Goal: Task Accomplishment & Management: Use online tool/utility

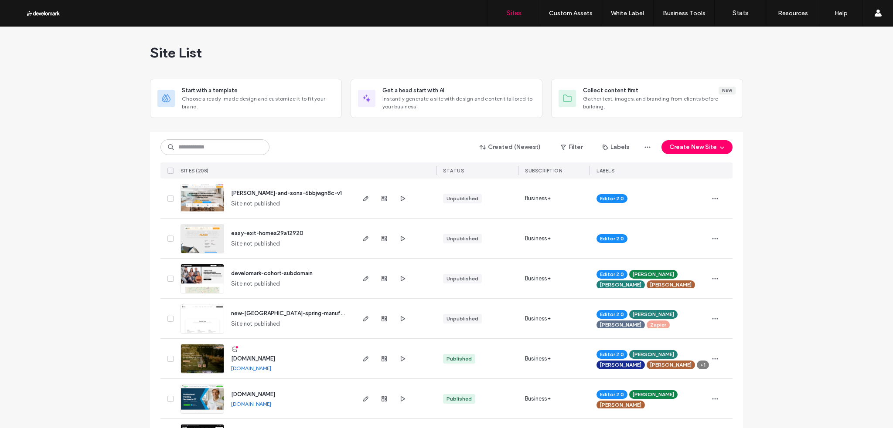
click at [266, 233] on span "easy-exit-homes29a12920" at bounding box center [267, 233] width 72 height 7
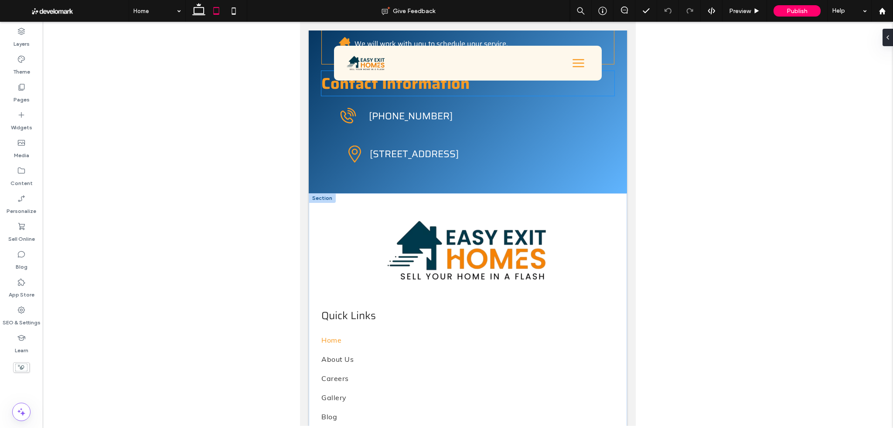
scroll to position [3810, 0]
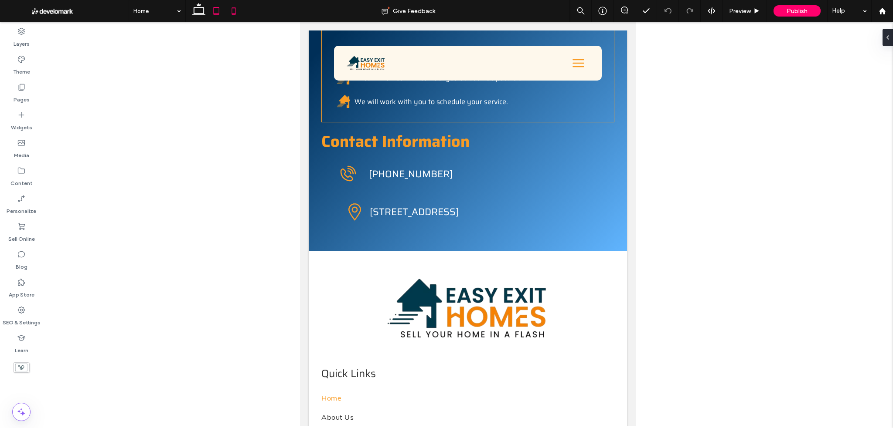
click at [237, 11] on icon at bounding box center [233, 10] width 17 height 17
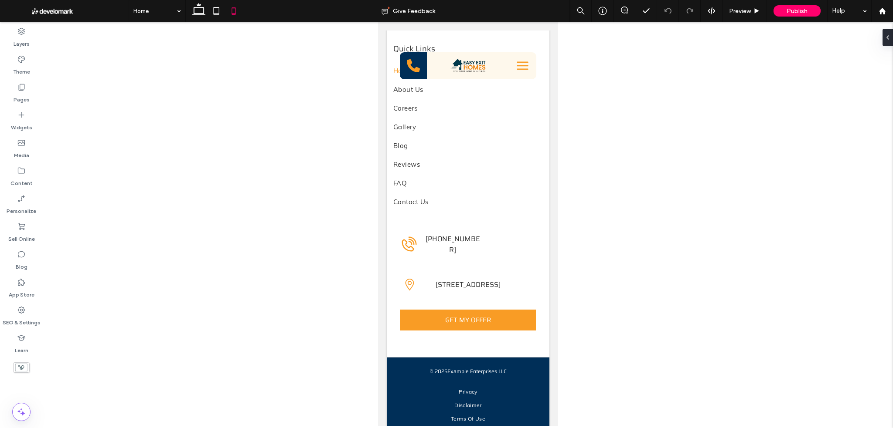
scroll to position [5717, 0]
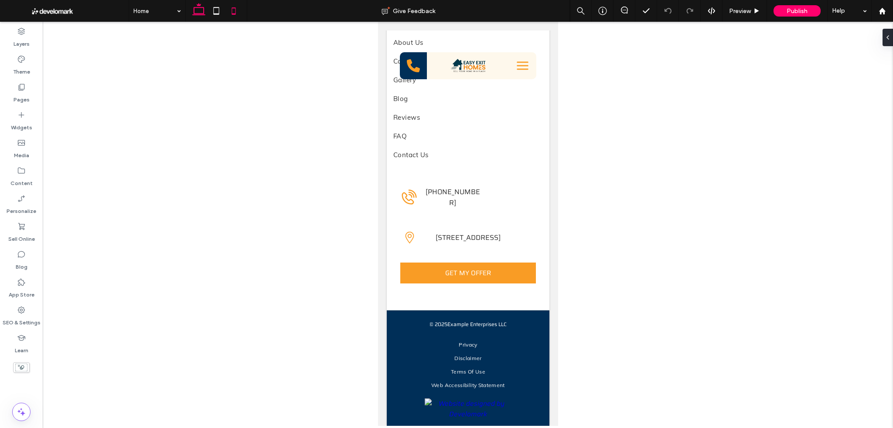
click at [194, 17] on icon at bounding box center [198, 10] width 17 height 17
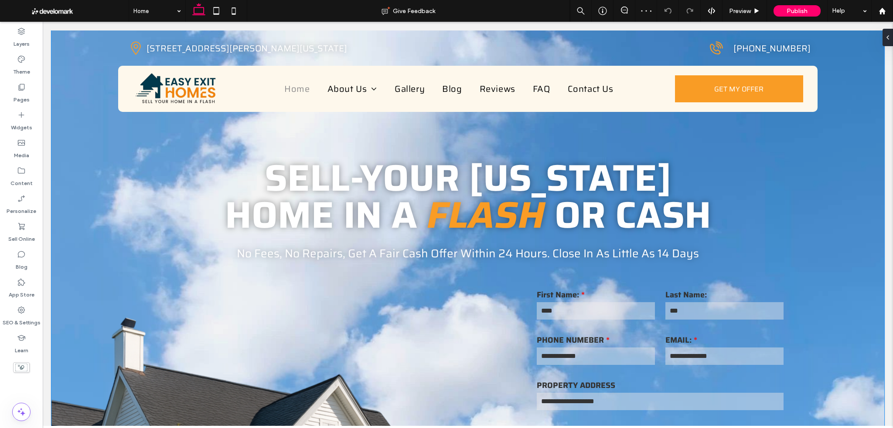
scroll to position [0, 0]
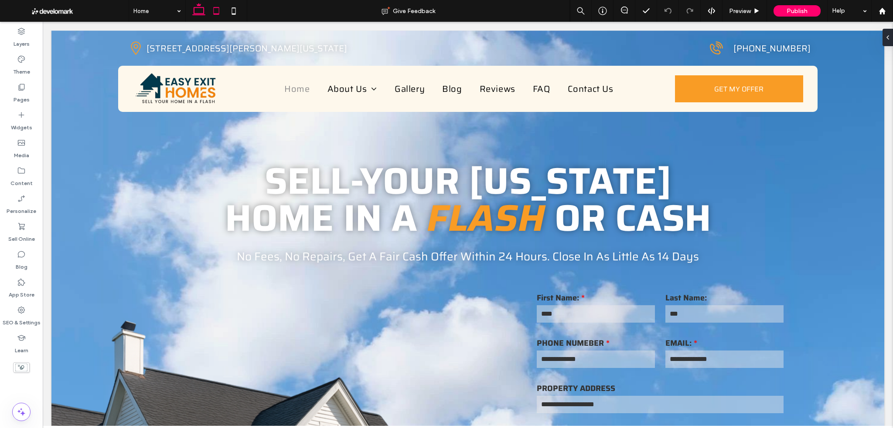
click at [223, 10] on icon at bounding box center [215, 10] width 17 height 17
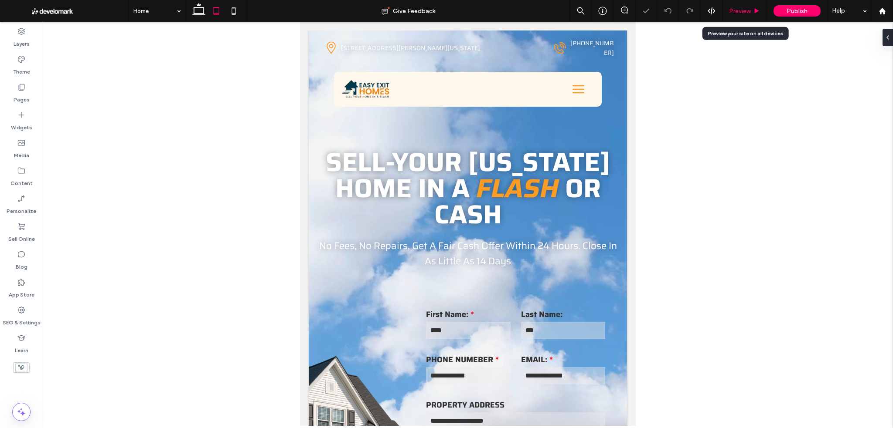
click at [747, 10] on span "Preview" at bounding box center [740, 10] width 22 height 7
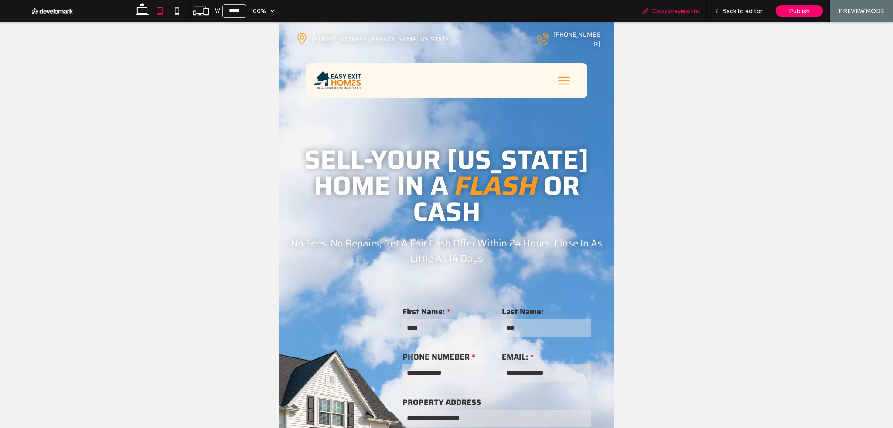
click at [671, 12] on span "Copy preview link" at bounding box center [675, 10] width 48 height 7
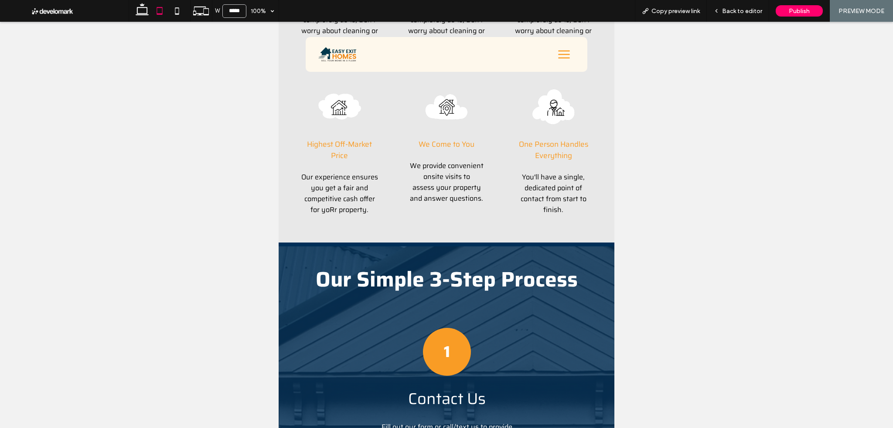
scroll to position [581, 0]
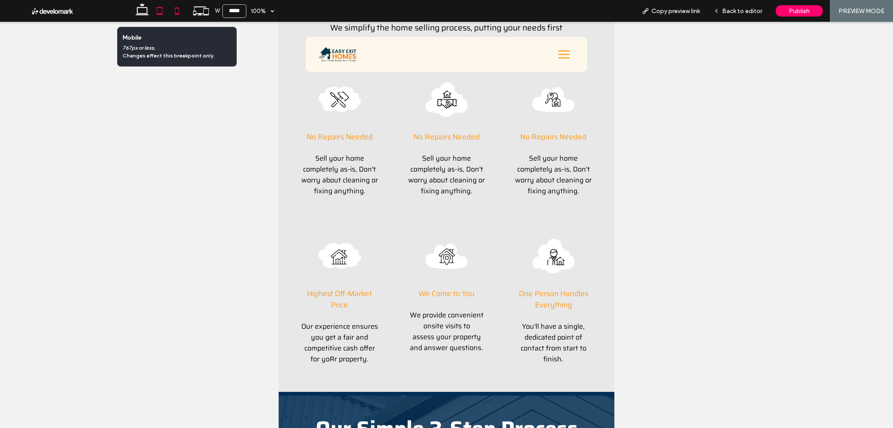
click at [172, 13] on icon at bounding box center [176, 10] width 17 height 17
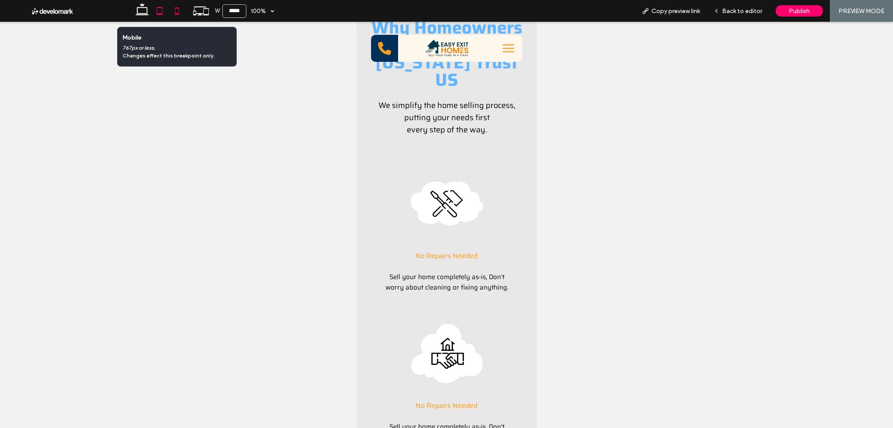
type input "*****"
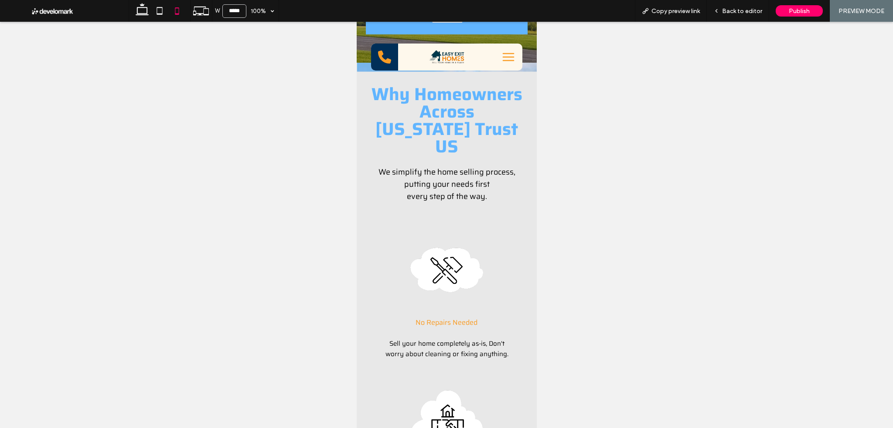
scroll to position [407, 0]
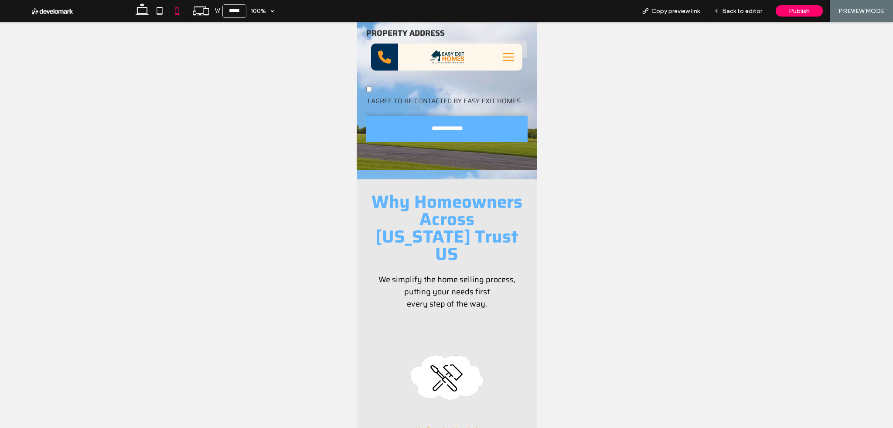
click at [499, 187] on div "Why Homeowners Across [US_STATE] Trust [GEOGRAPHIC_DATA] We simplify the home s…" at bounding box center [446, 252] width 166 height 131
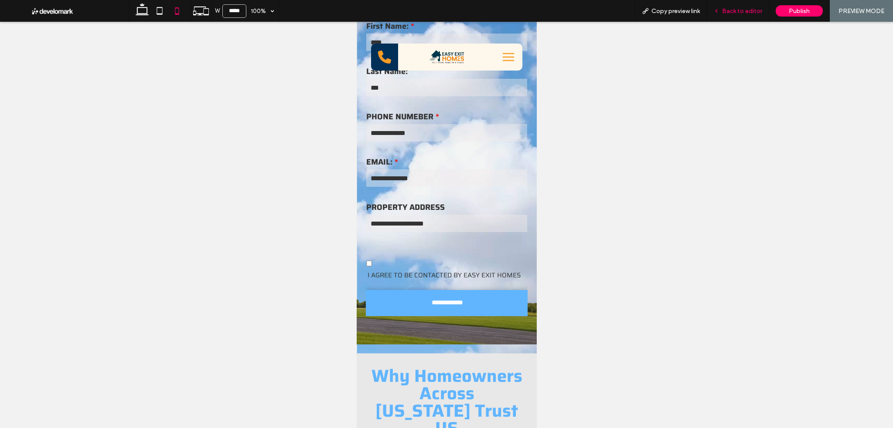
click at [728, 16] on div "Back to editor" at bounding box center [737, 11] width 62 height 22
click at [742, 11] on span "Back to editor" at bounding box center [742, 10] width 40 height 7
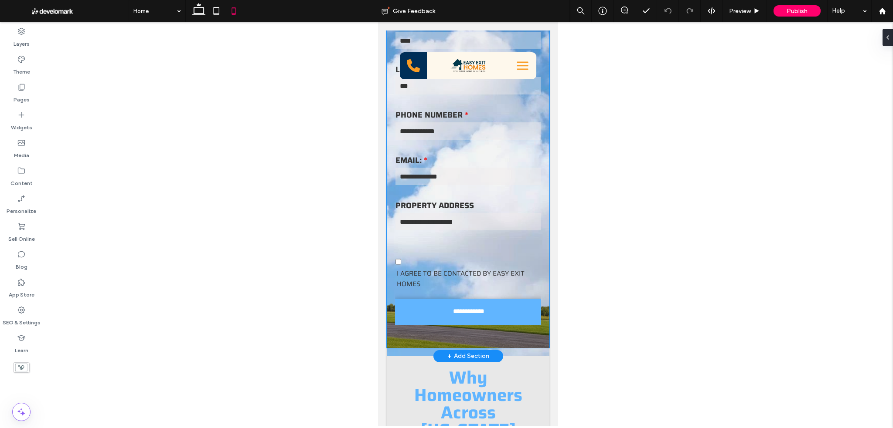
click at [509, 331] on div "**********" at bounding box center [467, 171] width 163 height 353
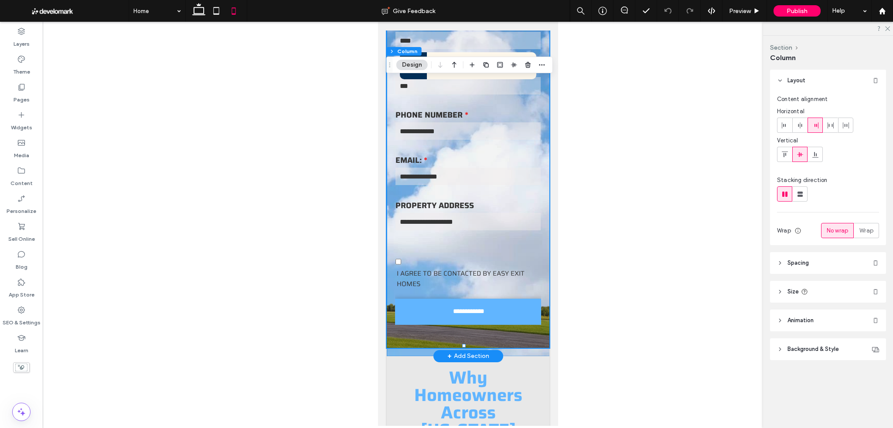
click at [520, 350] on div "**********" at bounding box center [467, 77] width 163 height 558
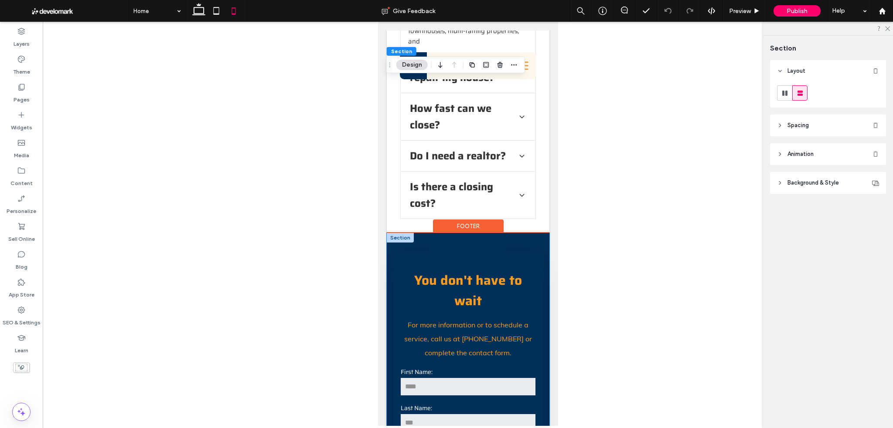
scroll to position [4939, 0]
